Goal: Task Accomplishment & Management: Manage account settings

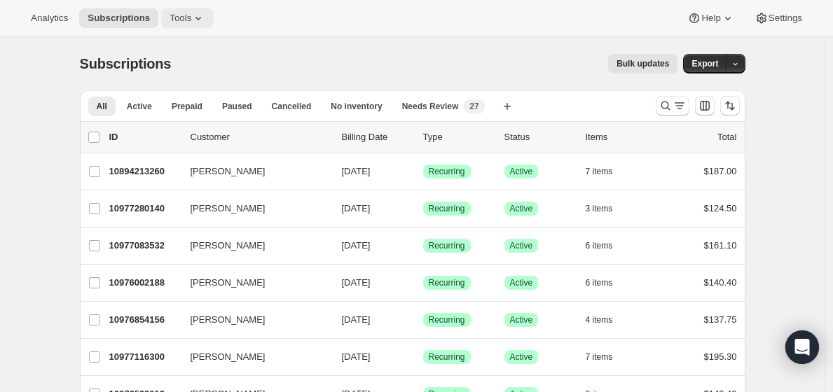
click at [191, 18] on span "Tools" at bounding box center [180, 18] width 22 height 11
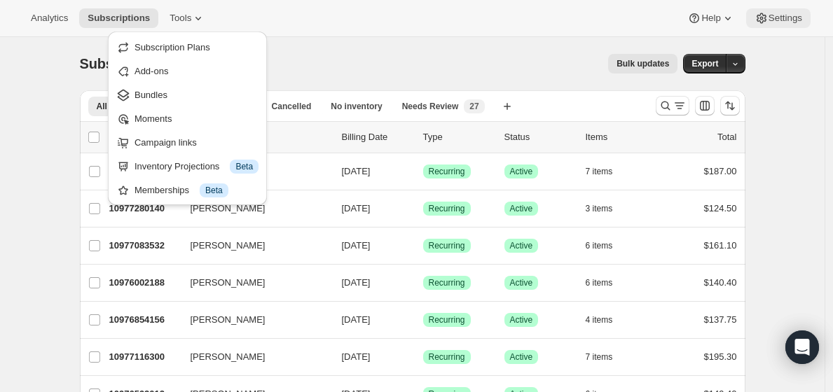
drag, startPoint x: 788, startPoint y: 51, endPoint x: 781, endPoint y: 20, distance: 32.3
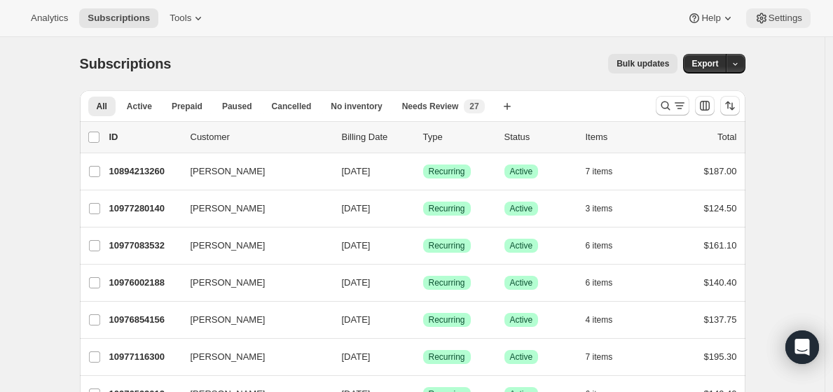
click at [781, 19] on span "Settings" at bounding box center [785, 18] width 34 height 11
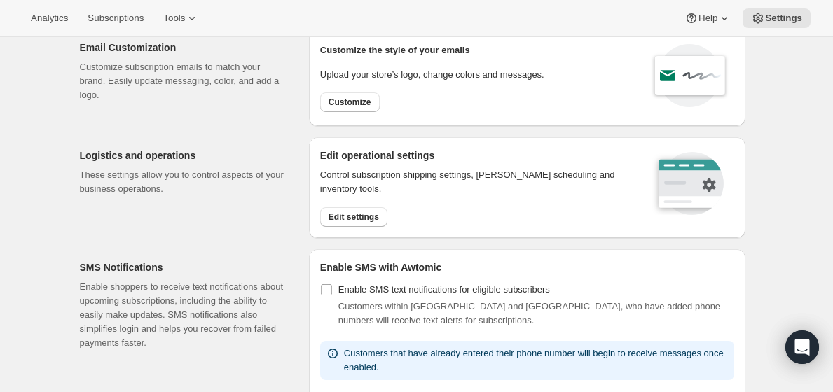
scroll to position [62, 0]
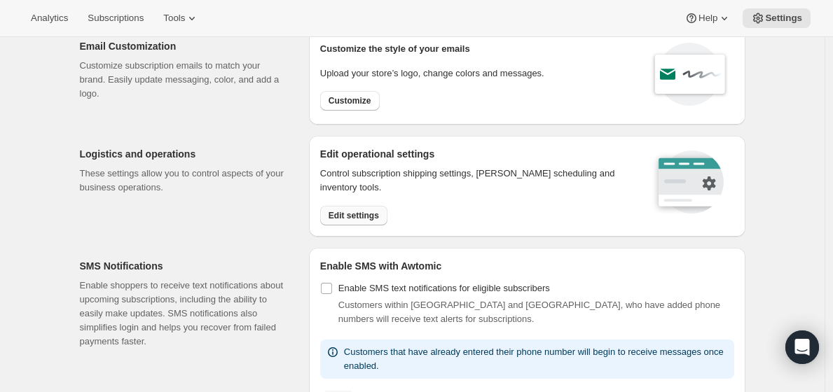
click at [356, 214] on span "Edit settings" at bounding box center [353, 215] width 50 height 11
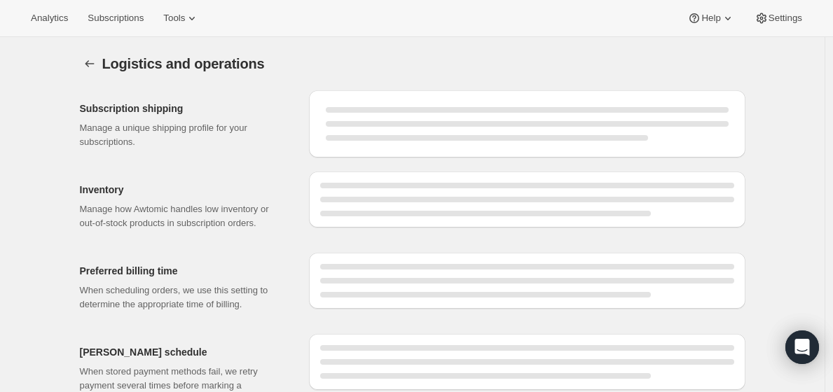
select select "11:00"
select select "DAY"
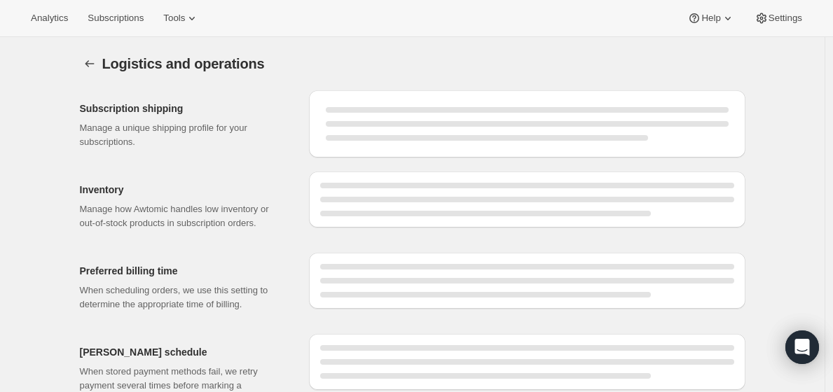
select select "DAY"
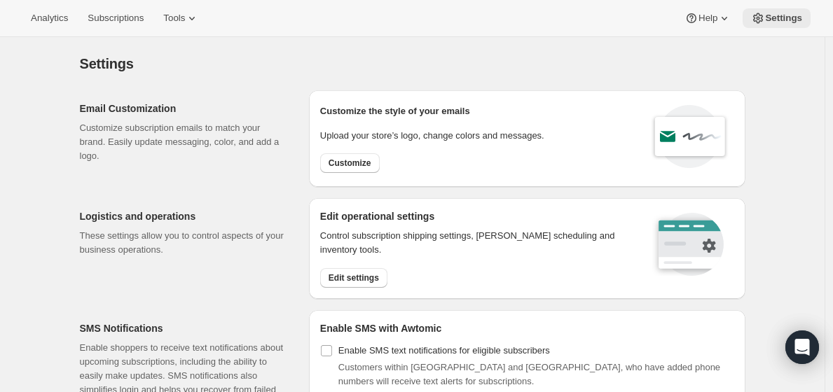
click at [801, 20] on span "Settings" at bounding box center [783, 18] width 37 height 11
click at [364, 165] on span "Customize" at bounding box center [349, 163] width 43 height 11
select select "subscriptionMessage"
select select "5"
select select "15"
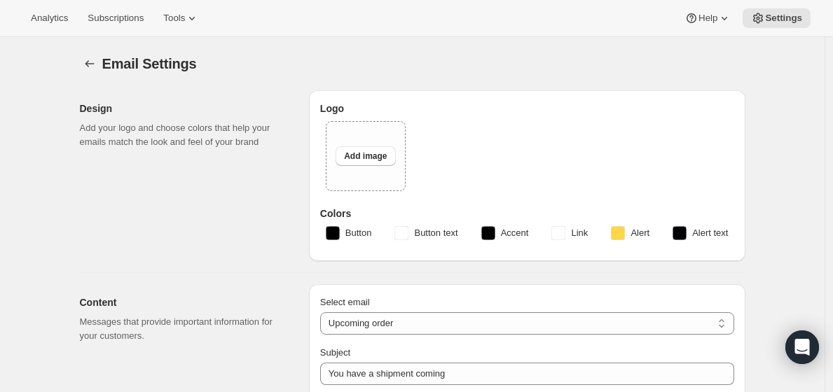
type input "Get ready for your upcoming Wine Club shipment! 📦"
type textarea "Good news! Your next Wine Club order is about to be processed."
select select "7"
type input "ONEHOPE Wine"
checkbox input "false"
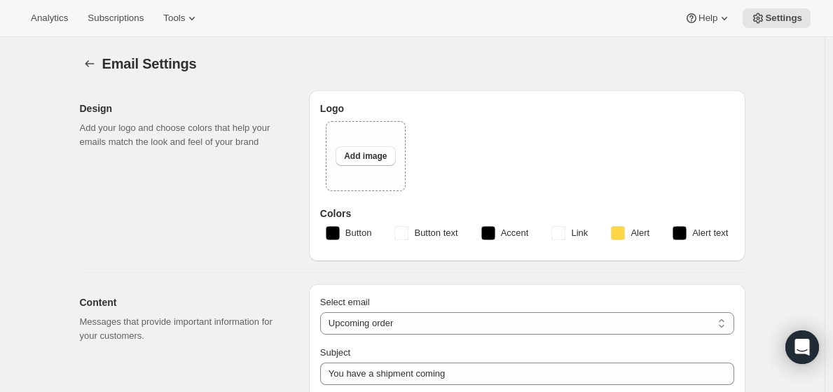
checkbox input "false"
type input "[PERSON_NAME][EMAIL_ADDRESS][DOMAIN_NAME]"
checkbox input "true"
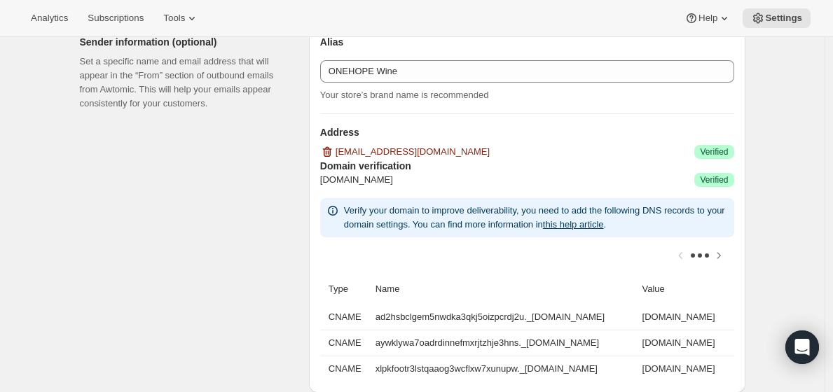
scroll to position [849, 0]
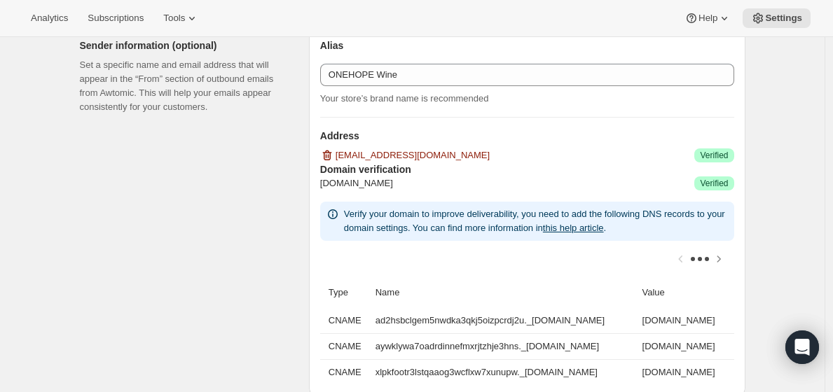
click at [298, 294] on div "Sender information (optional) Set a specific name and email address that will a…" at bounding box center [189, 211] width 218 height 369
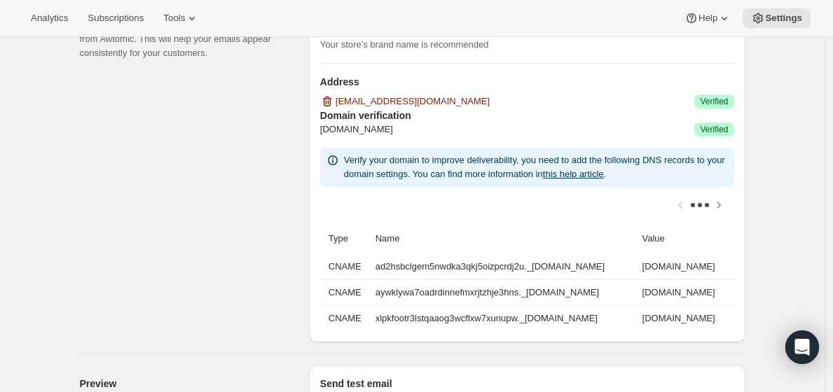
scroll to position [867, 0]
